Goal: Use online tool/utility

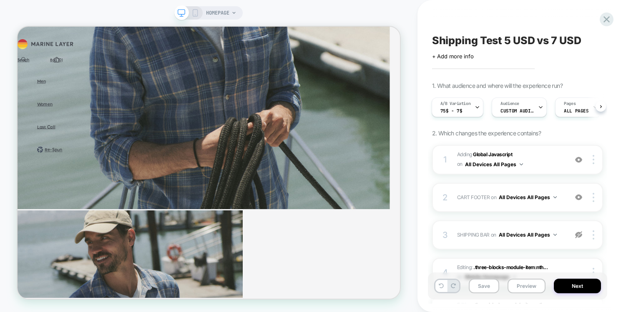
scroll to position [1189, 0]
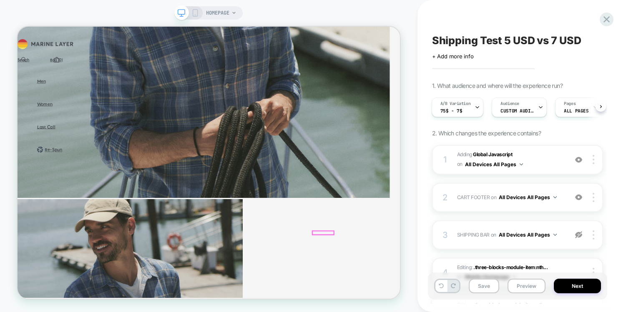
click at [423, 300] on div at bounding box center [425, 302] width 28 height 5
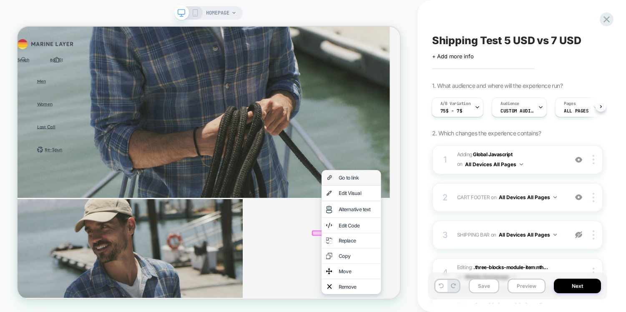
click at [456, 228] on div "Go to link" at bounding box center [470, 228] width 51 height 8
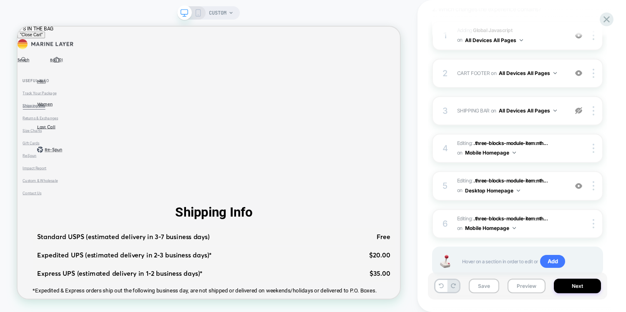
scroll to position [150, 0]
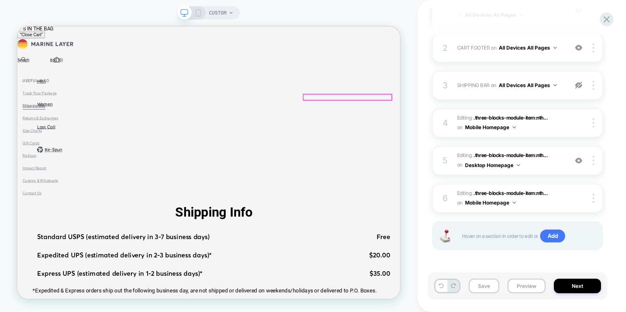
click at [495, 302] on div "Free" at bounding box center [443, 307] width 141 height 10
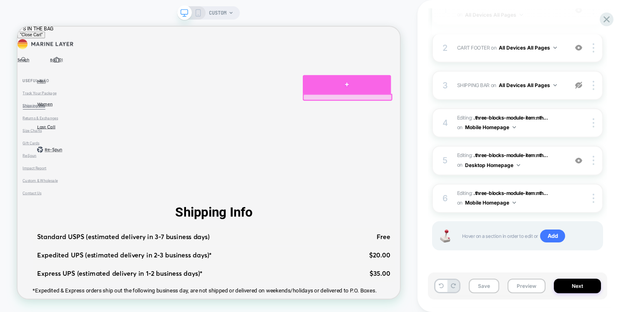
click at [457, 102] on div at bounding box center [456, 103] width 117 height 25
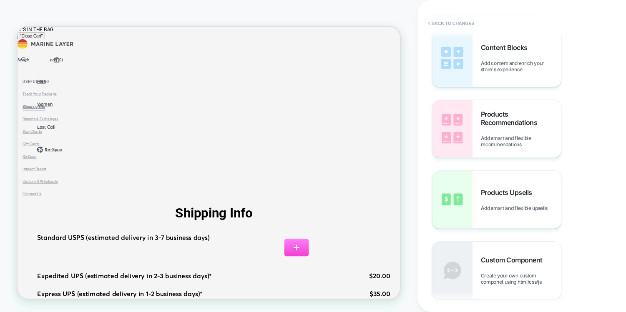
scroll to position [0, 0]
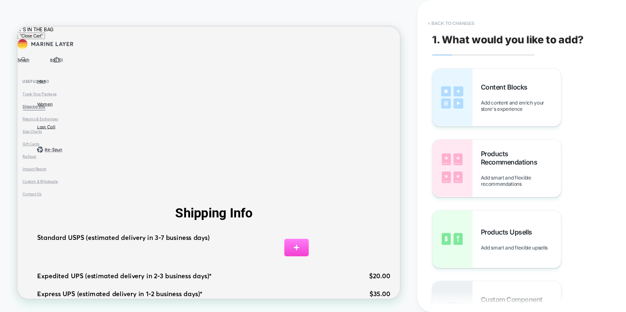
click at [429, 23] on button "< Back to changes" at bounding box center [450, 23] width 55 height 13
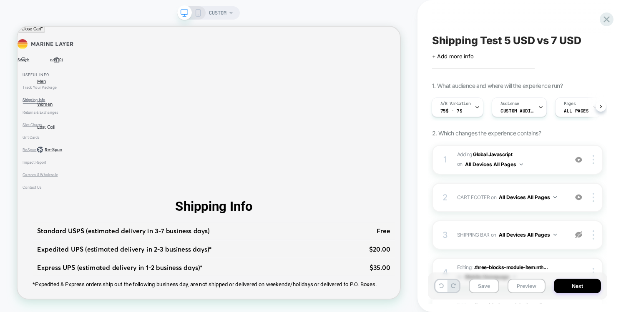
scroll to position [9, 0]
click at [470, 112] on div "A/B Variation 75$ - 7$" at bounding box center [455, 107] width 47 height 19
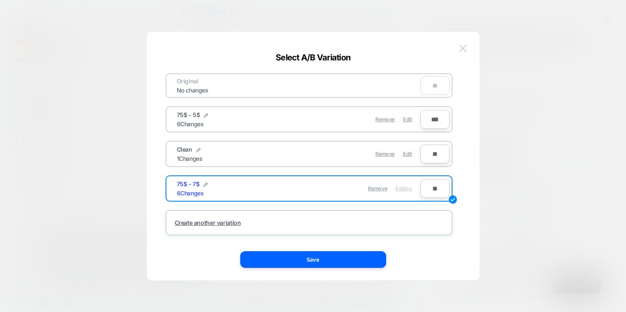
click at [460, 53] on button at bounding box center [462, 48] width 13 height 13
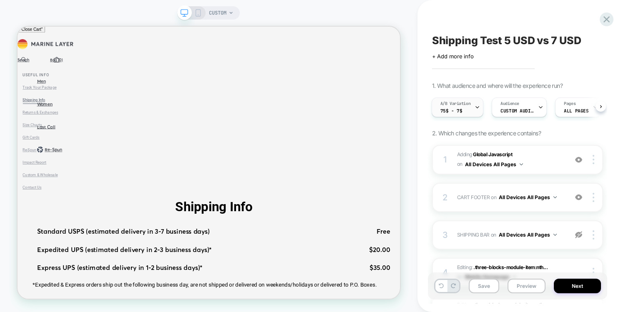
click at [469, 109] on div "A/B Variation 75$ - 7$" at bounding box center [455, 107] width 47 height 19
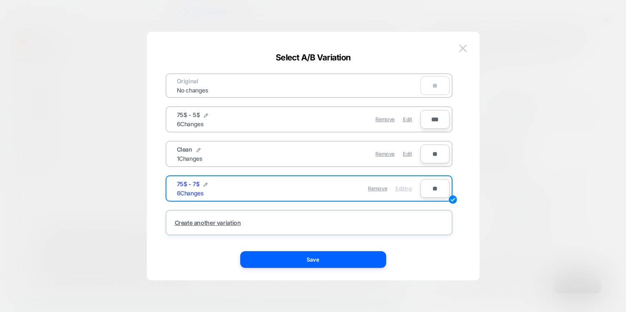
click at [428, 191] on input "**" at bounding box center [434, 188] width 29 height 19
click at [472, 162] on div "Select A/B Variation Original No changes ** 75$ - 5$ 6 Changes Remove Edit *** …" at bounding box center [313, 160] width 333 height 240
click at [463, 49] on img at bounding box center [463, 48] width 8 height 7
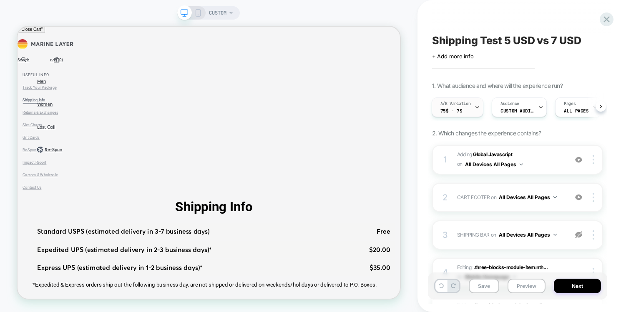
click at [453, 109] on span "75$ - 7$" at bounding box center [451, 111] width 22 height 6
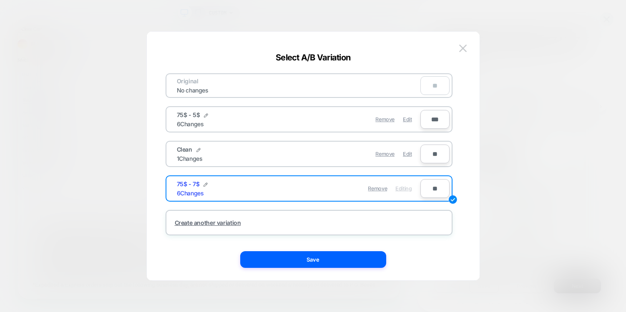
click at [435, 190] on input "**" at bounding box center [434, 188] width 29 height 19
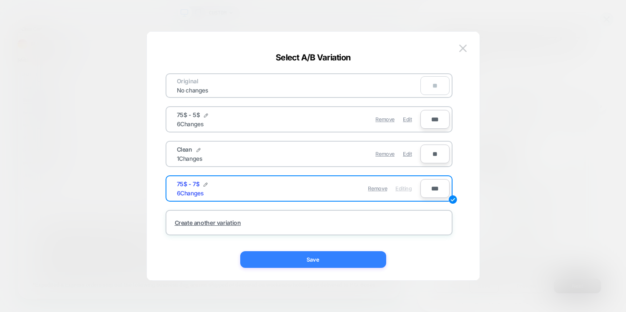
type input "***"
click at [324, 261] on button "Save" at bounding box center [313, 259] width 146 height 17
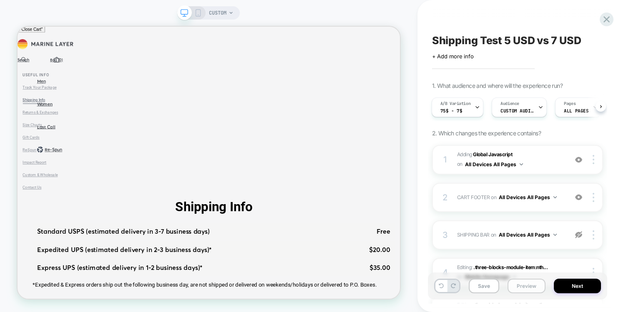
click at [529, 287] on button "Preview" at bounding box center [526, 286] width 38 height 15
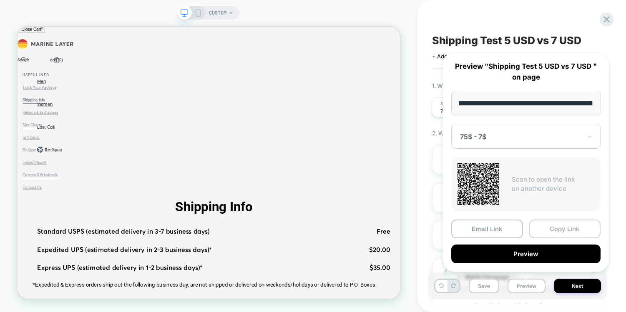
scroll to position [0, 0]
click at [556, 226] on button "Copy Link" at bounding box center [565, 229] width 72 height 19
